Goal: Task Accomplishment & Management: Manage account settings

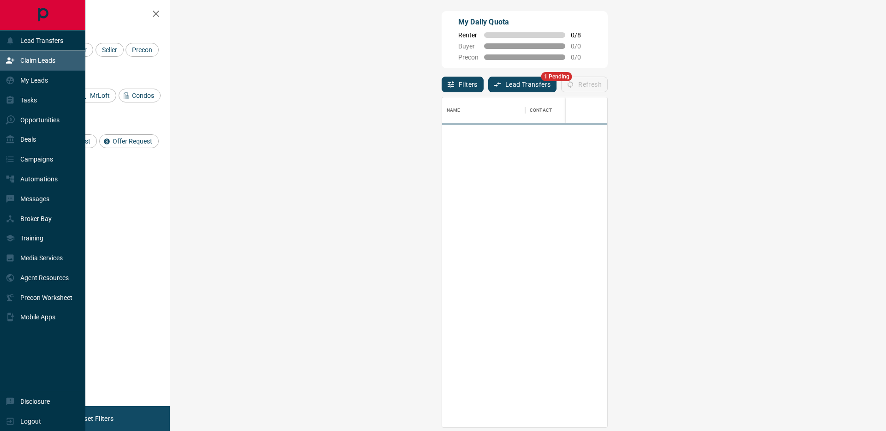
click at [16, 41] on div "Lead Transfers" at bounding box center [35, 40] width 58 height 15
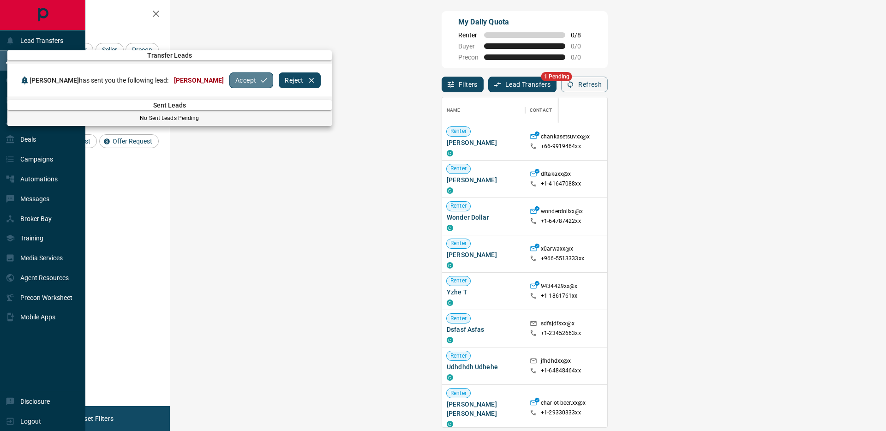
click at [258, 81] on button "Accept" at bounding box center [251, 80] width 44 height 16
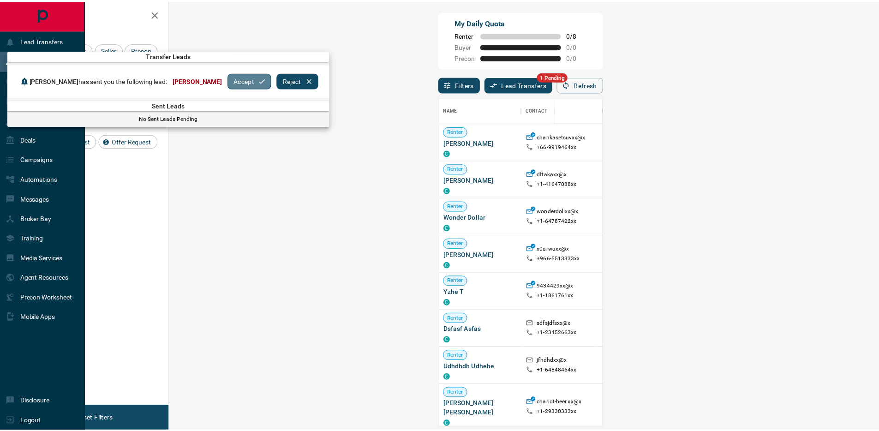
scroll to position [323, 689]
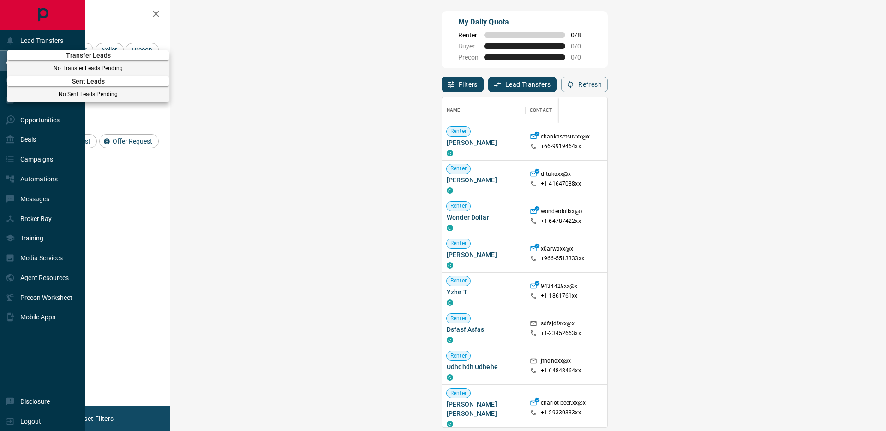
click at [156, 12] on div at bounding box center [443, 215] width 886 height 431
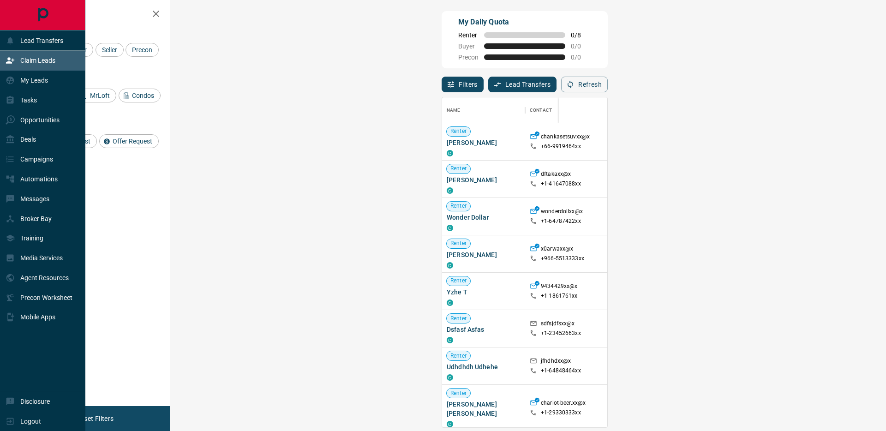
click at [153, 15] on icon "button" at bounding box center [155, 13] width 11 height 11
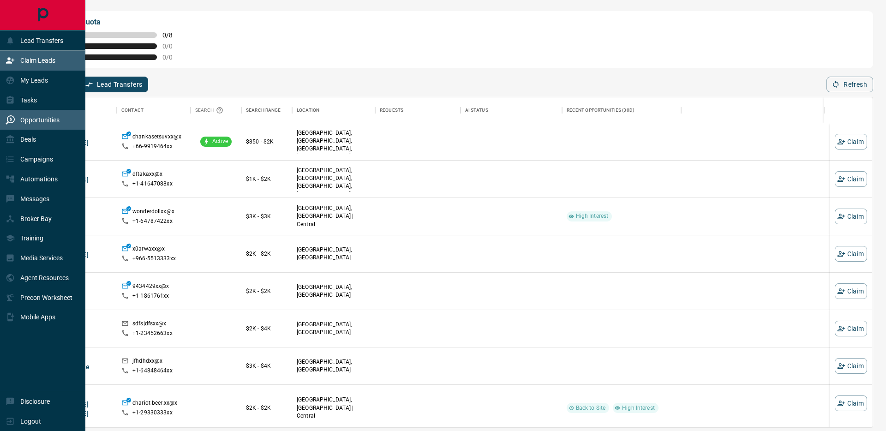
click at [20, 117] on div "Opportunities" at bounding box center [33, 119] width 54 height 15
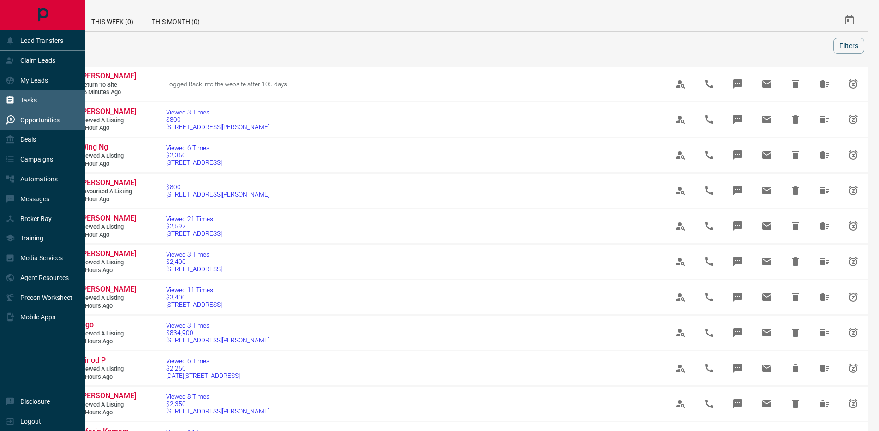
click at [23, 98] on p "Tasks" at bounding box center [28, 99] width 17 height 7
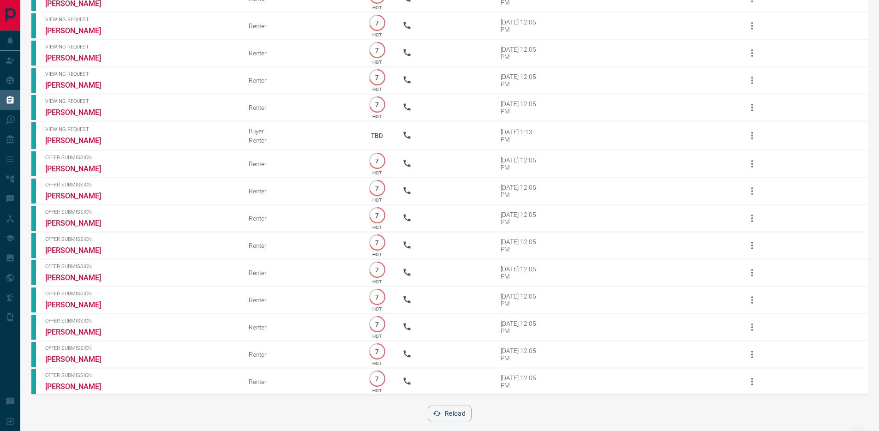
scroll to position [381, 0]
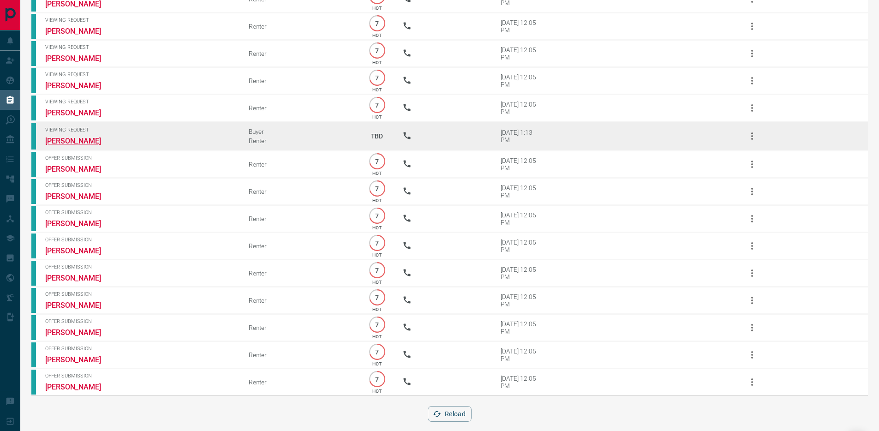
click at [88, 145] on link "[PERSON_NAME]" at bounding box center [79, 141] width 69 height 9
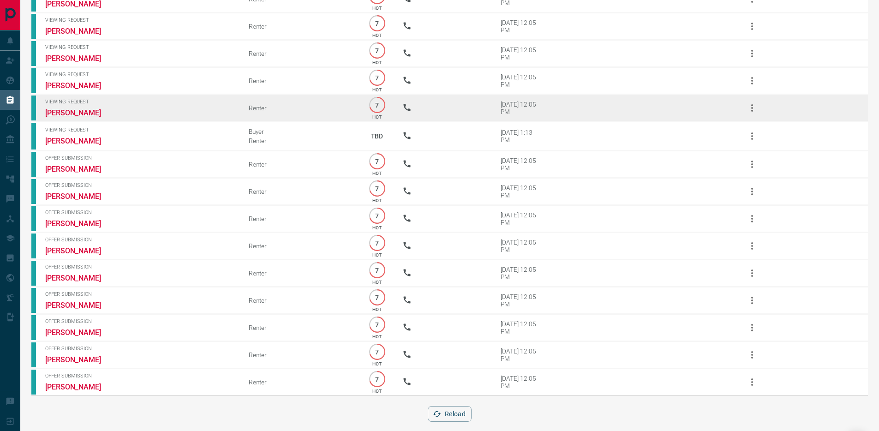
click at [89, 117] on link "[PERSON_NAME]" at bounding box center [79, 112] width 69 height 9
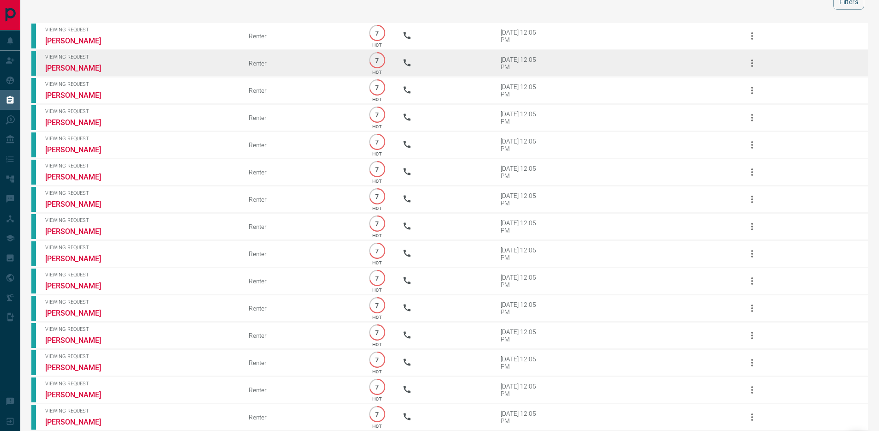
scroll to position [0, 0]
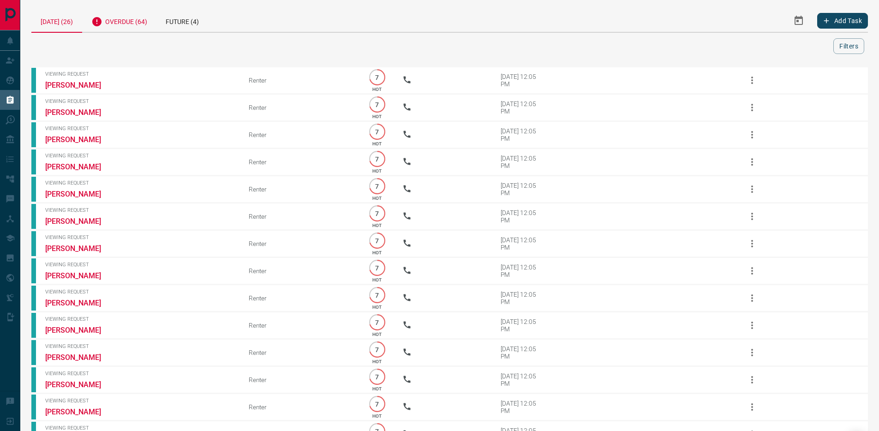
click at [127, 24] on div "Overdue (64)" at bounding box center [119, 20] width 74 height 23
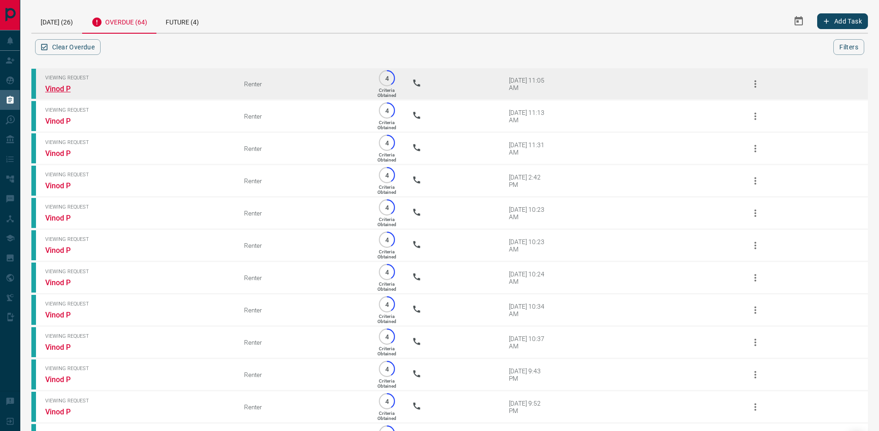
click at [64, 87] on link "Vinod P" at bounding box center [79, 88] width 69 height 9
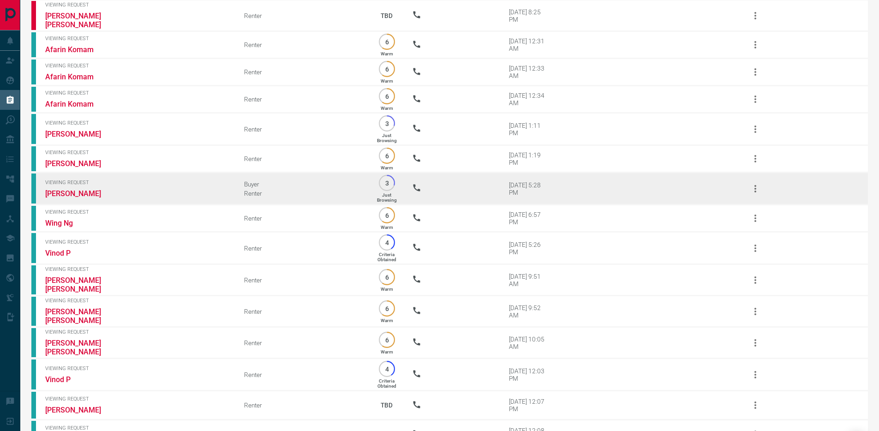
scroll to position [662, 0]
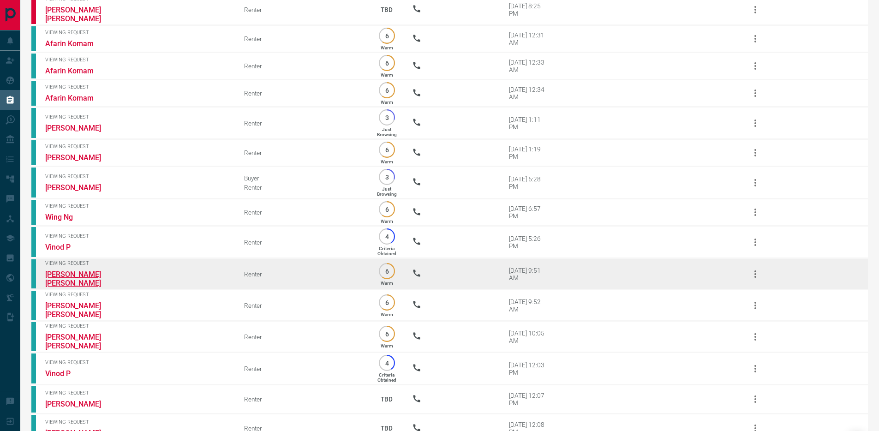
click at [55, 288] on link "[PERSON_NAME] [PERSON_NAME]" at bounding box center [79, 279] width 69 height 18
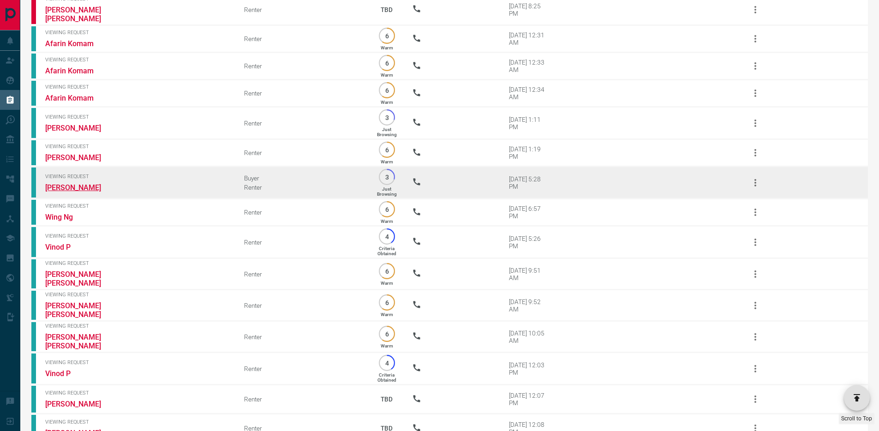
click at [75, 192] on link "[PERSON_NAME]" at bounding box center [79, 187] width 69 height 9
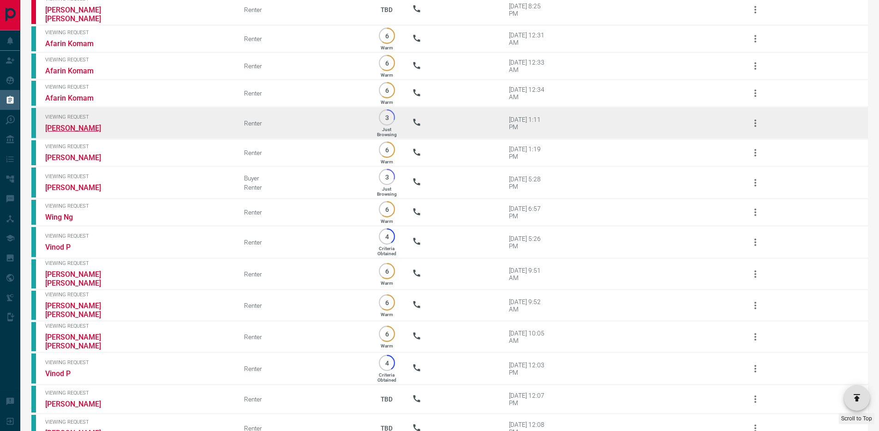
click at [77, 132] on link "[PERSON_NAME]" at bounding box center [79, 128] width 69 height 9
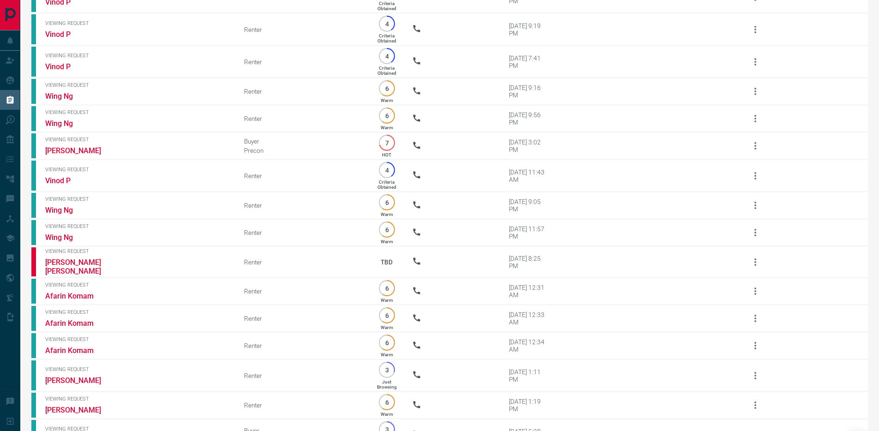
scroll to position [0, 0]
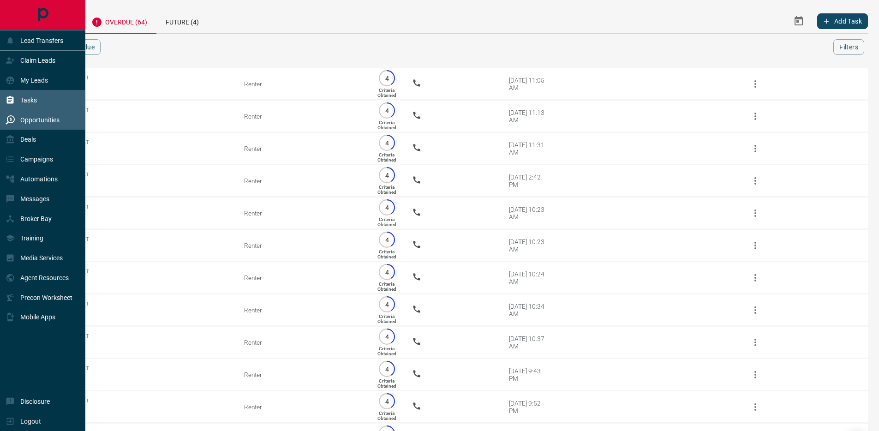
click at [11, 113] on div "Opportunities" at bounding box center [33, 119] width 54 height 15
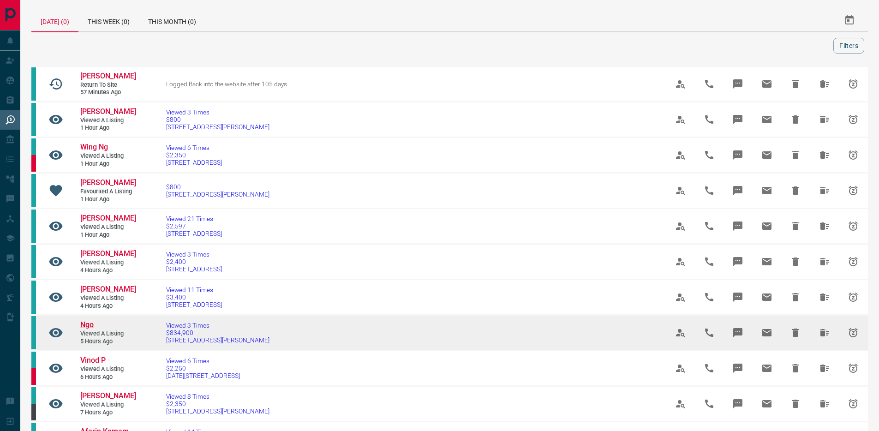
click at [90, 329] on span "Ngo" at bounding box center [86, 324] width 13 height 9
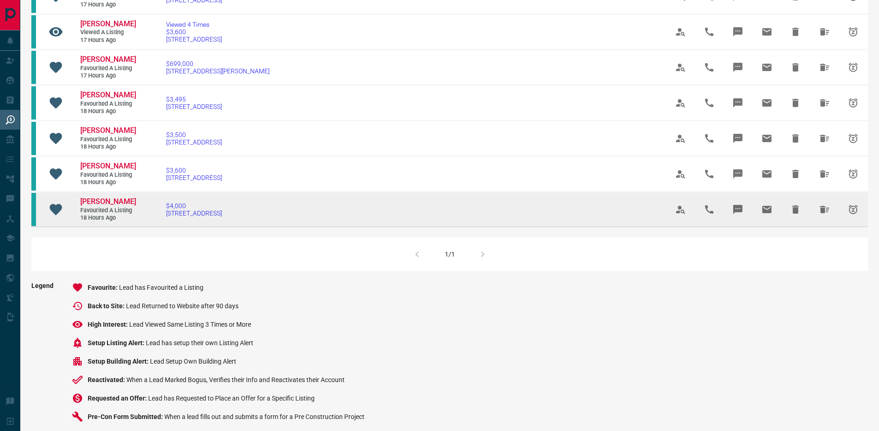
scroll to position [551, 0]
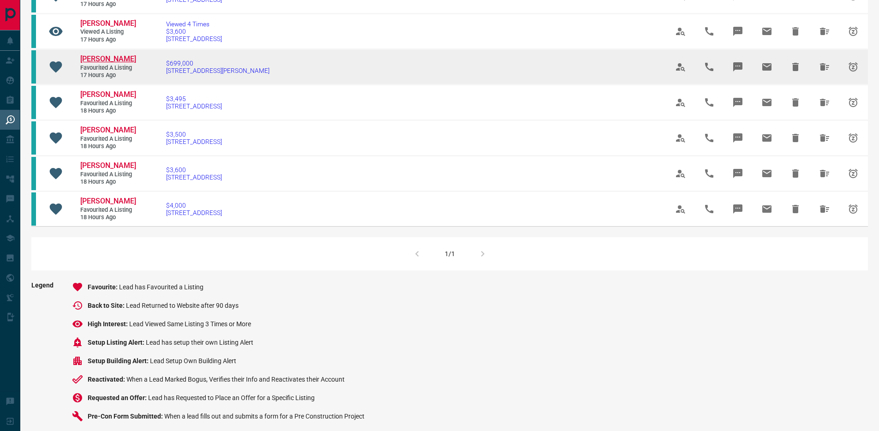
click at [95, 63] on span "[PERSON_NAME]" at bounding box center [108, 58] width 56 height 9
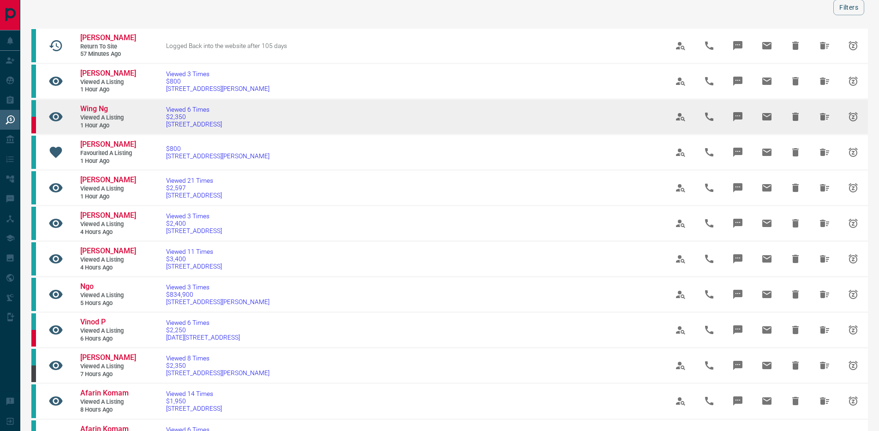
scroll to position [0, 0]
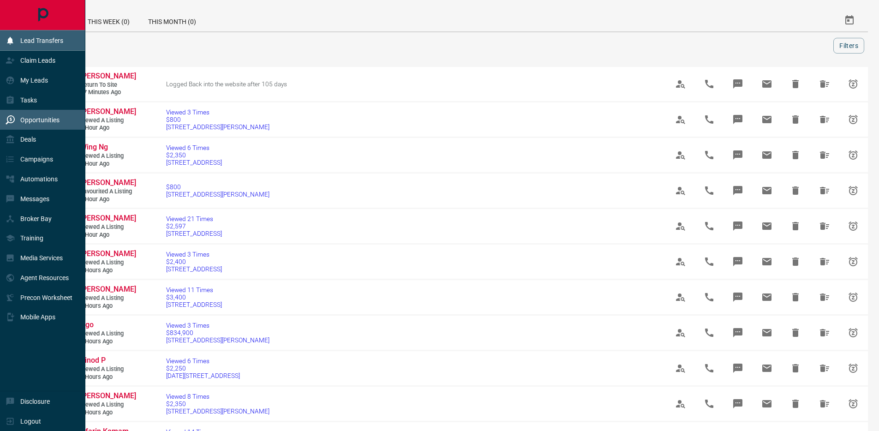
click at [55, 42] on p "Lead Transfers" at bounding box center [41, 40] width 43 height 7
